Goal: Understand process/instructions: Learn how to perform a task or action

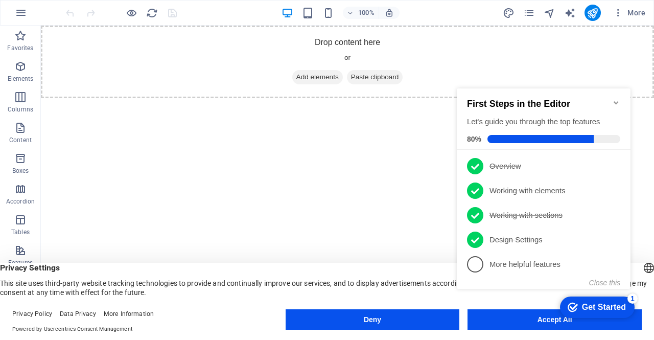
click div "checkmark Get Started 1 First Steps in the Editor Let's guide you through the t…"
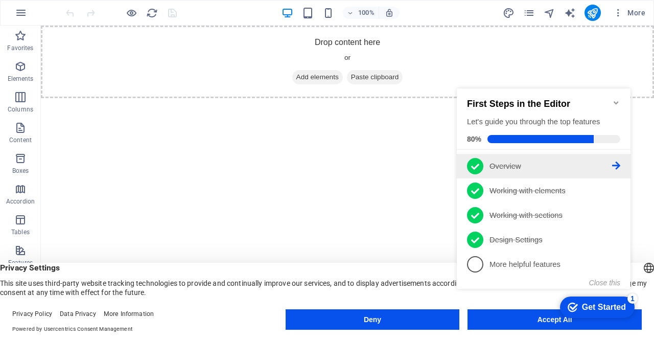
click at [615, 163] on icon at bounding box center [616, 166] width 8 height 8
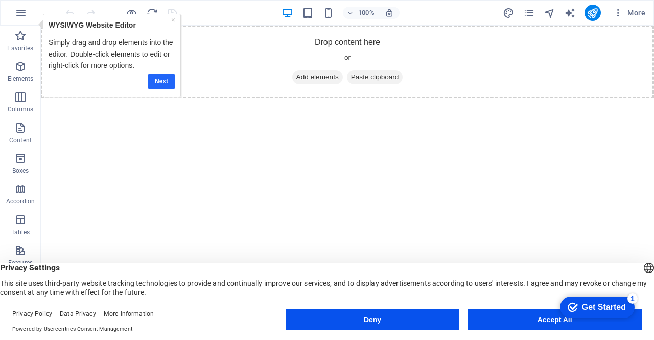
click at [148, 81] on link "Next" at bounding box center [162, 81] width 28 height 15
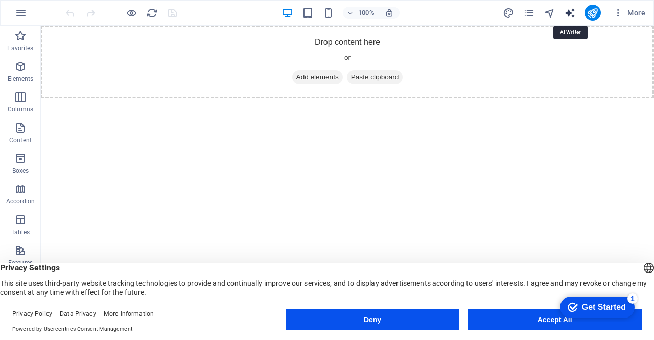
click at [567, 15] on icon "text_generator" at bounding box center [570, 13] width 12 height 12
select select "English"
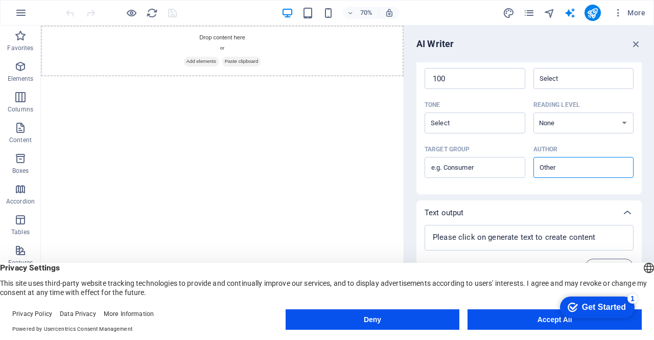
scroll to position [250, 0]
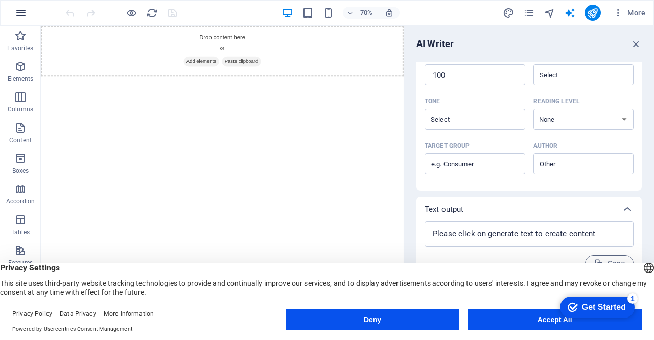
click at [17, 11] on icon "button" at bounding box center [21, 13] width 12 height 12
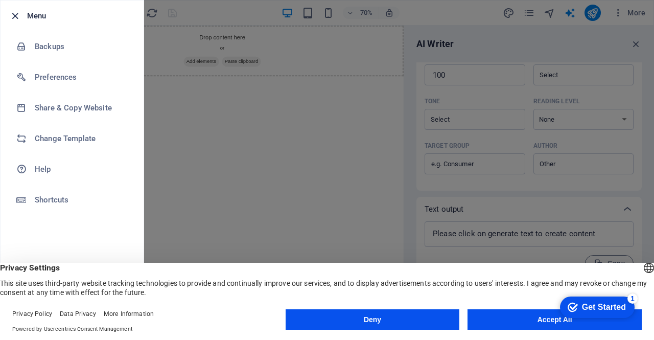
click at [11, 16] on icon "button" at bounding box center [15, 16] width 12 height 12
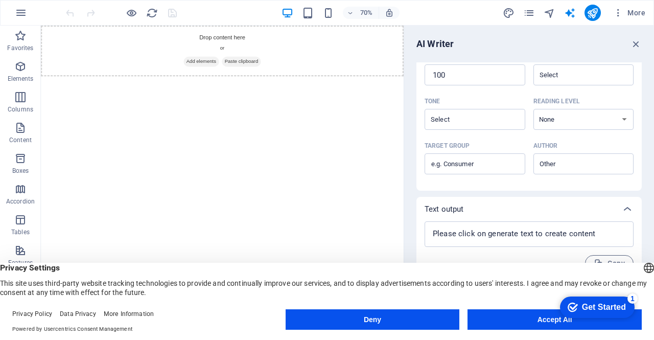
click at [589, 309] on div "Get Started" at bounding box center [604, 307] width 44 height 9
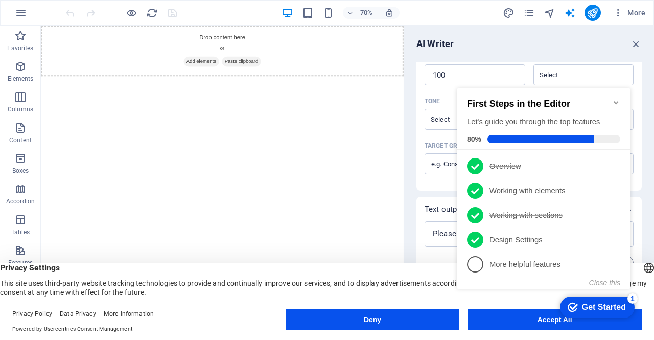
click div "checkmark Get Started 1 First Steps in the Editor Let's guide you through the t…"
